Goal: Transaction & Acquisition: Purchase product/service

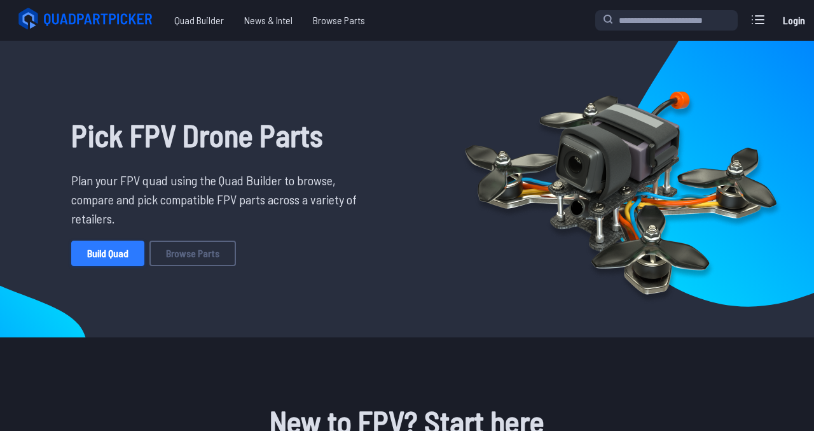
click at [92, 249] on link "Build Quad" at bounding box center [107, 252] width 73 height 25
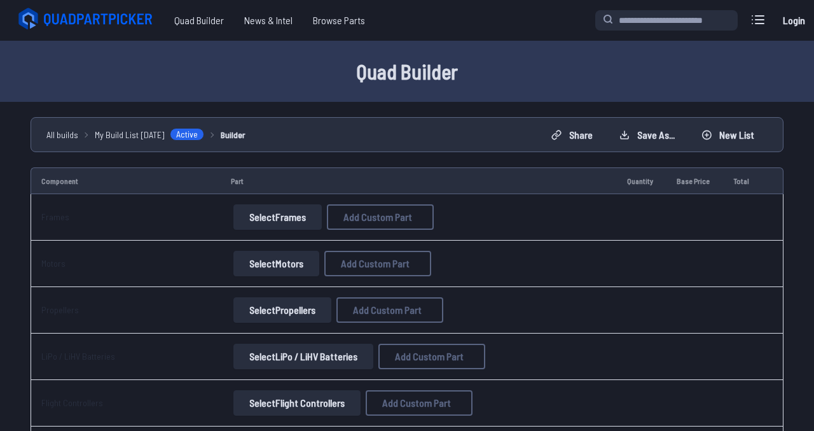
click at [281, 214] on button "Select Frames" at bounding box center [277, 216] width 88 height 25
click at [286, 216] on button "Select Frames" at bounding box center [277, 216] width 88 height 25
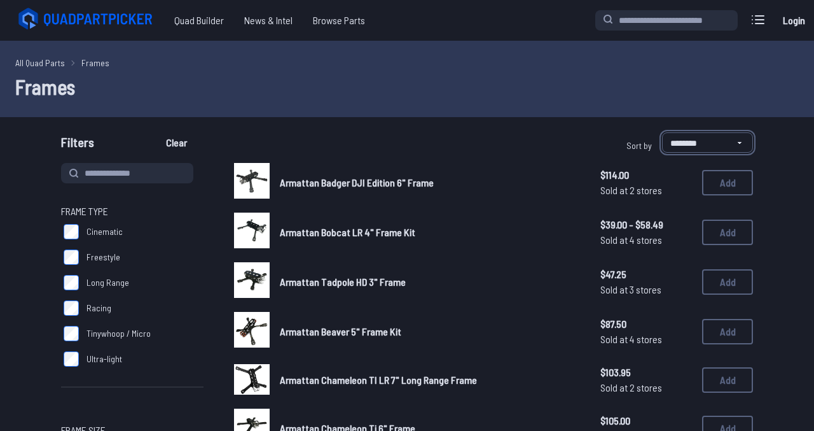
click at [688, 143] on select "**********" at bounding box center [707, 142] width 91 height 20
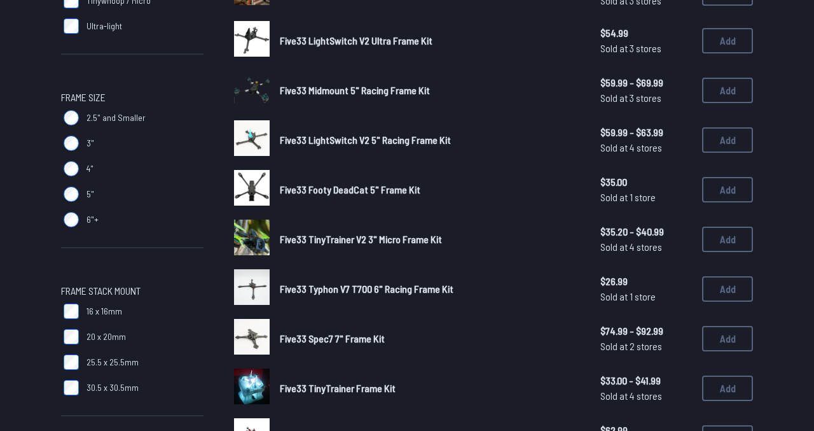
scroll to position [332, 0]
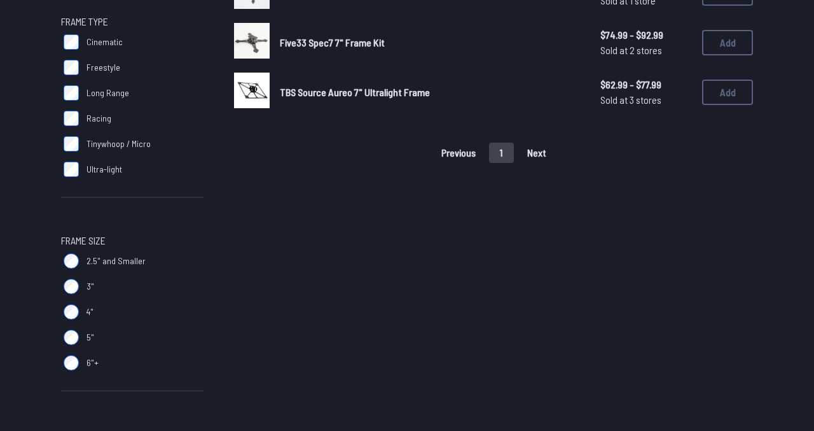
scroll to position [206, 0]
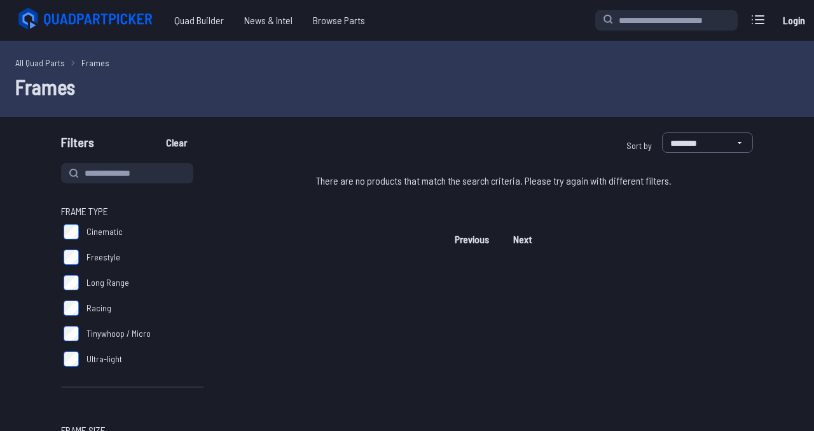
click at [71, 295] on label "Racing" at bounding box center [132, 307] width 143 height 25
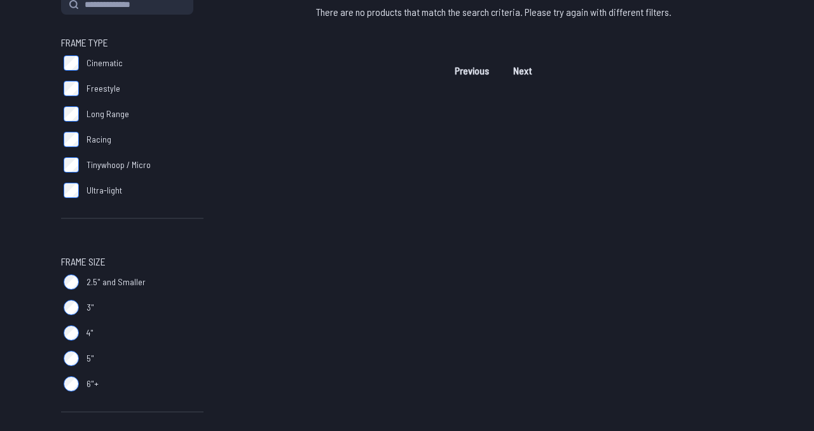
scroll to position [329, 0]
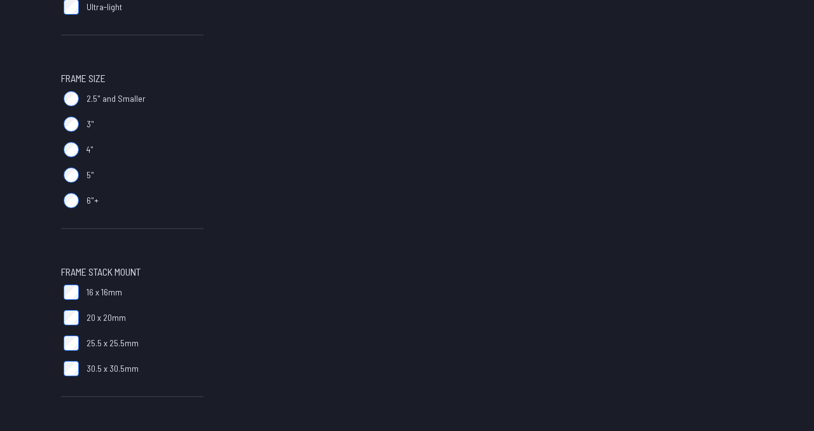
scroll to position [344, 0]
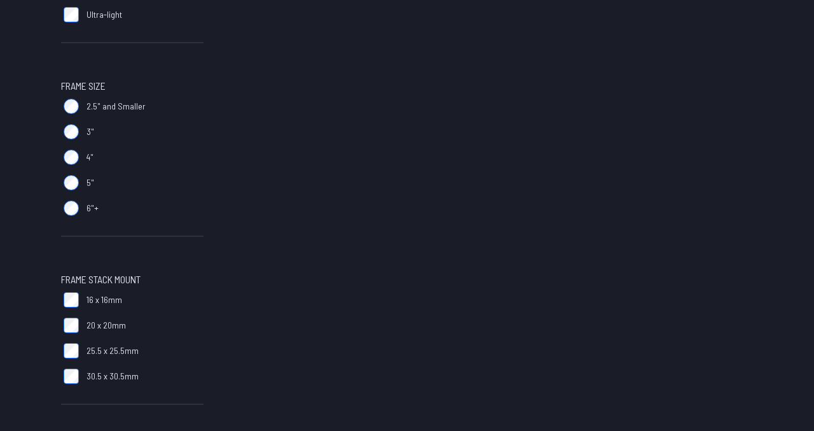
click at [69, 104] on main "**********" at bounding box center [407, 364] width 814 height 1334
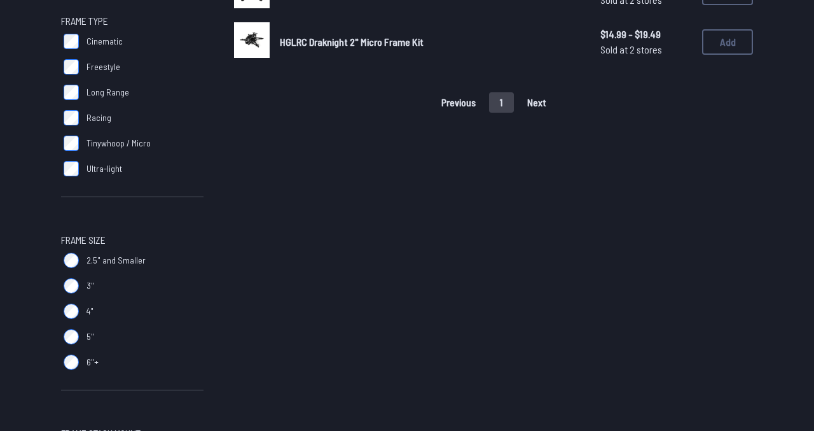
scroll to position [195, 0]
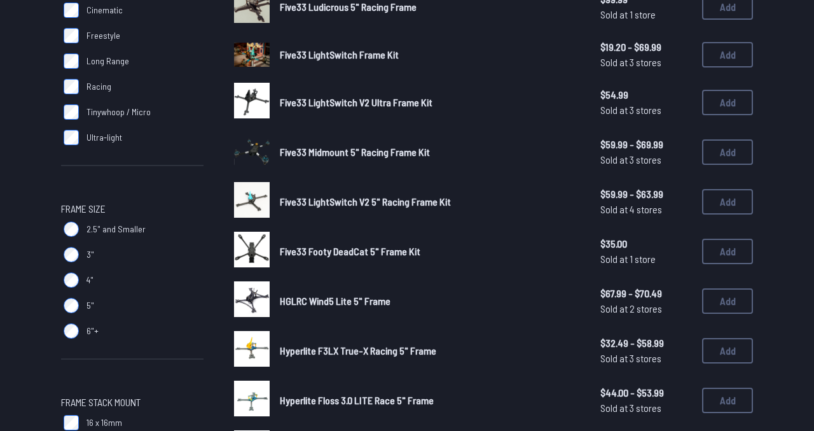
scroll to position [232, 0]
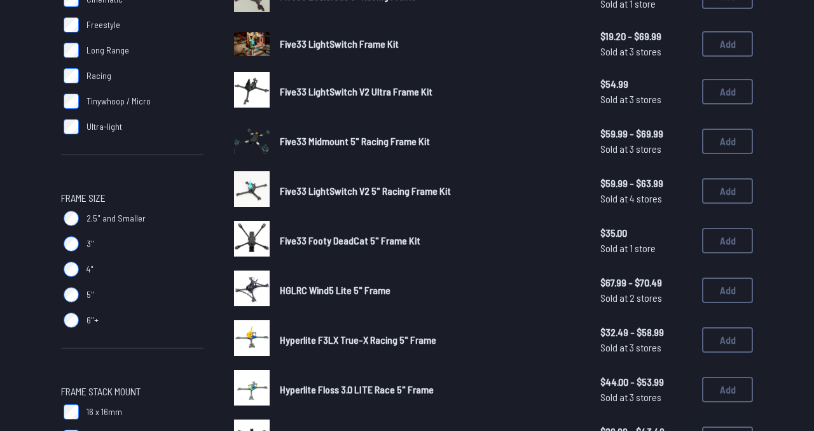
click at [364, 289] on span "HGLRC Wind5 Lite 5" Frame" at bounding box center [335, 290] width 111 height 12
click at [249, 287] on img at bounding box center [252, 288] width 36 height 36
click at [722, 291] on button "Add" at bounding box center [727, 289] width 51 height 25
